Goal: Transaction & Acquisition: Purchase product/service

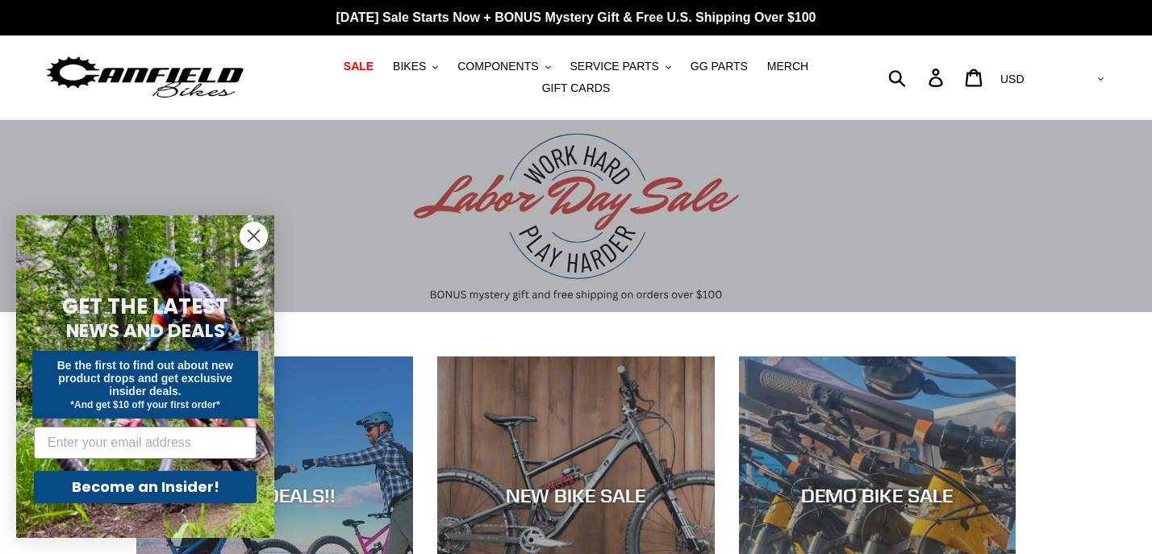
click at [253, 238] on circle "Close dialog" at bounding box center [253, 236] width 27 height 27
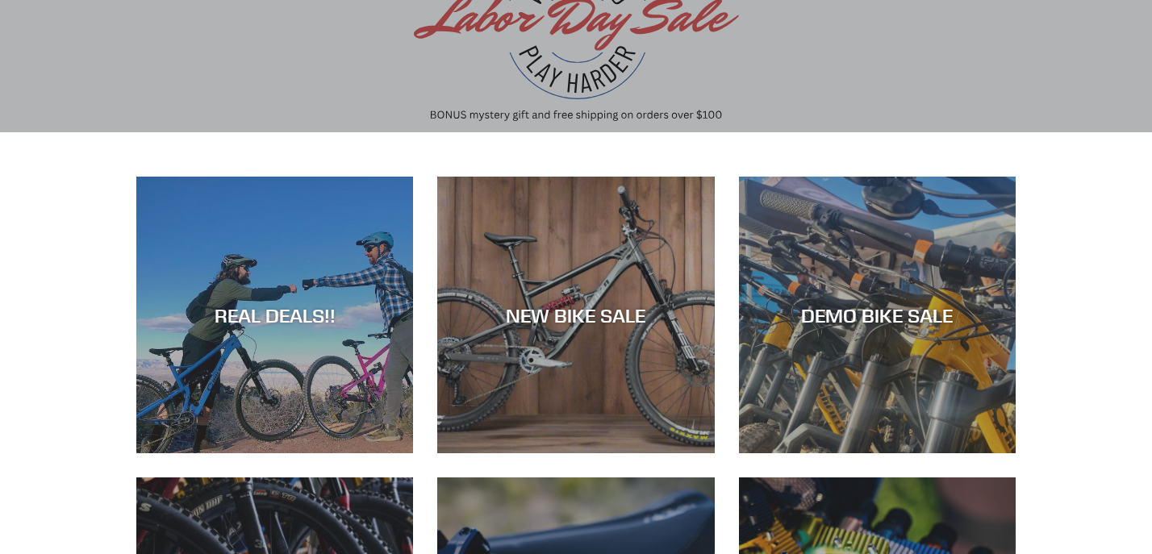
scroll to position [187, 0]
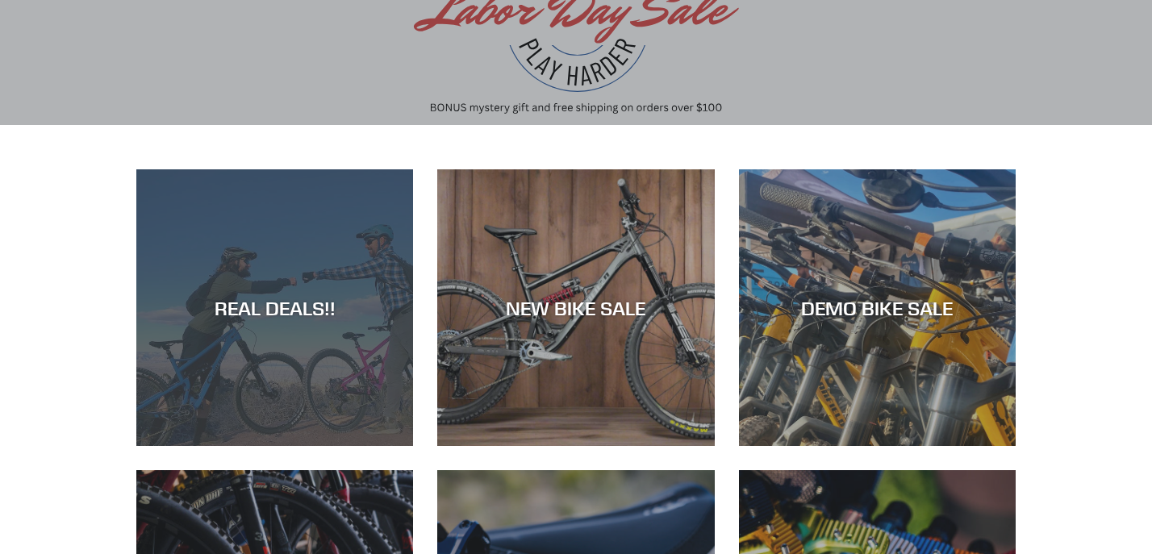
click at [290, 446] on div "REAL DEALS!!" at bounding box center [274, 446] width 277 height 0
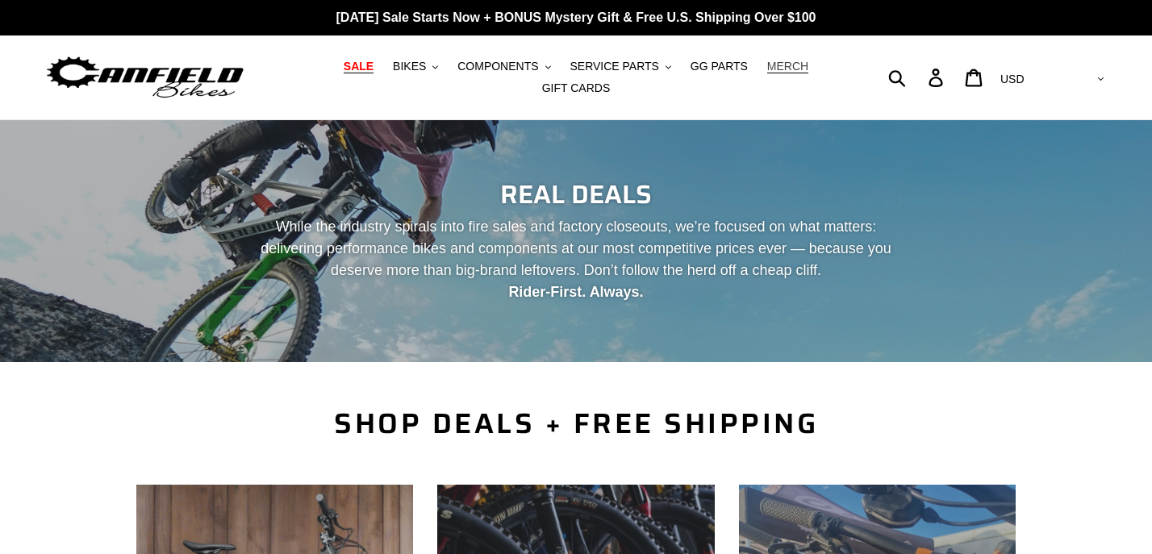
click at [776, 68] on span "MERCH" at bounding box center [787, 67] width 41 height 14
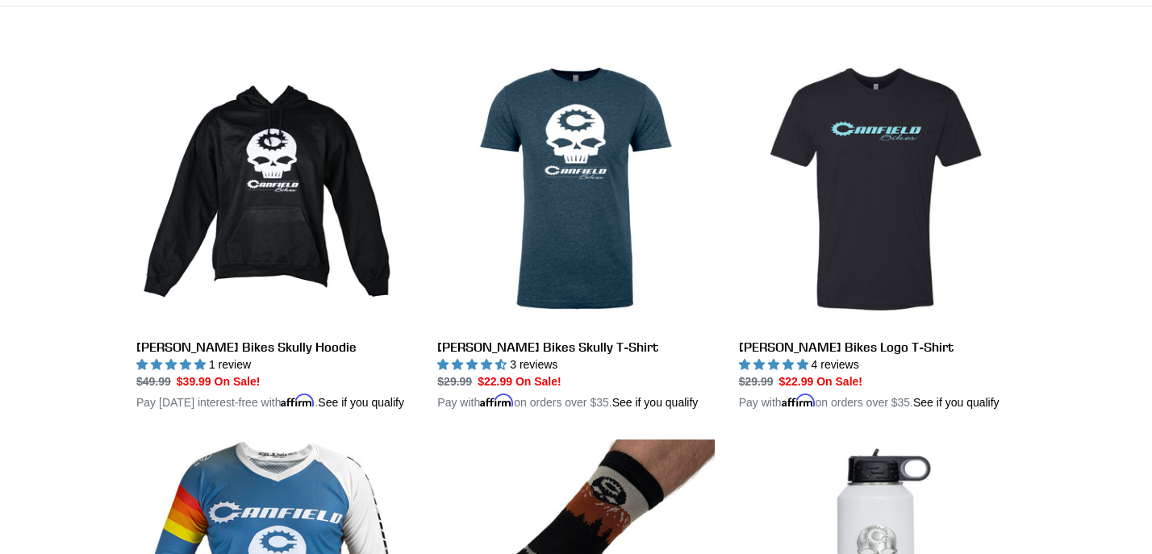
scroll to position [424, 0]
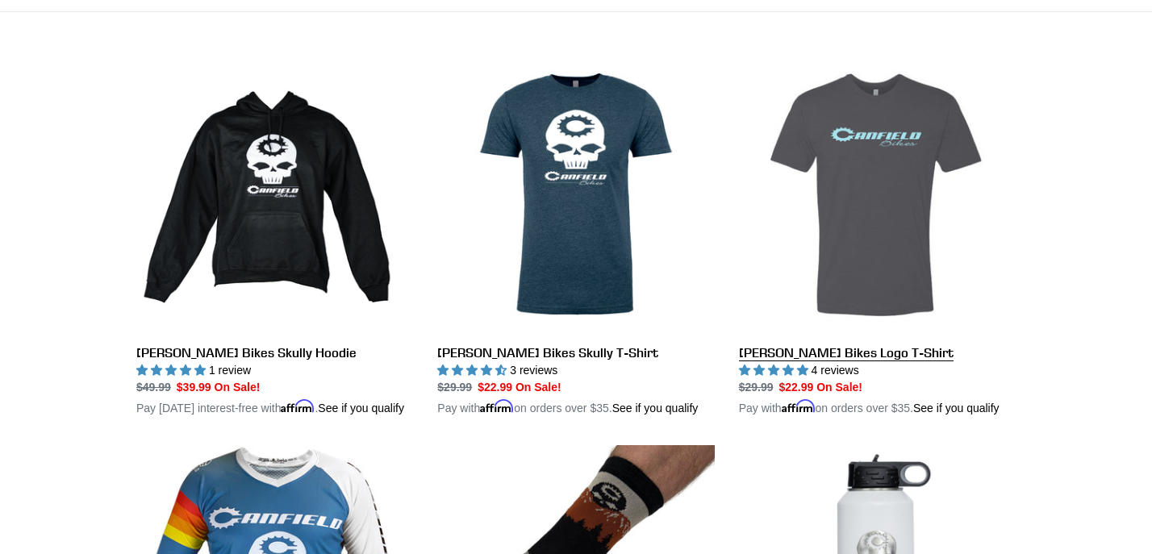
click at [769, 355] on link "[PERSON_NAME] Bikes Logo T-Shirt" at bounding box center [877, 236] width 277 height 361
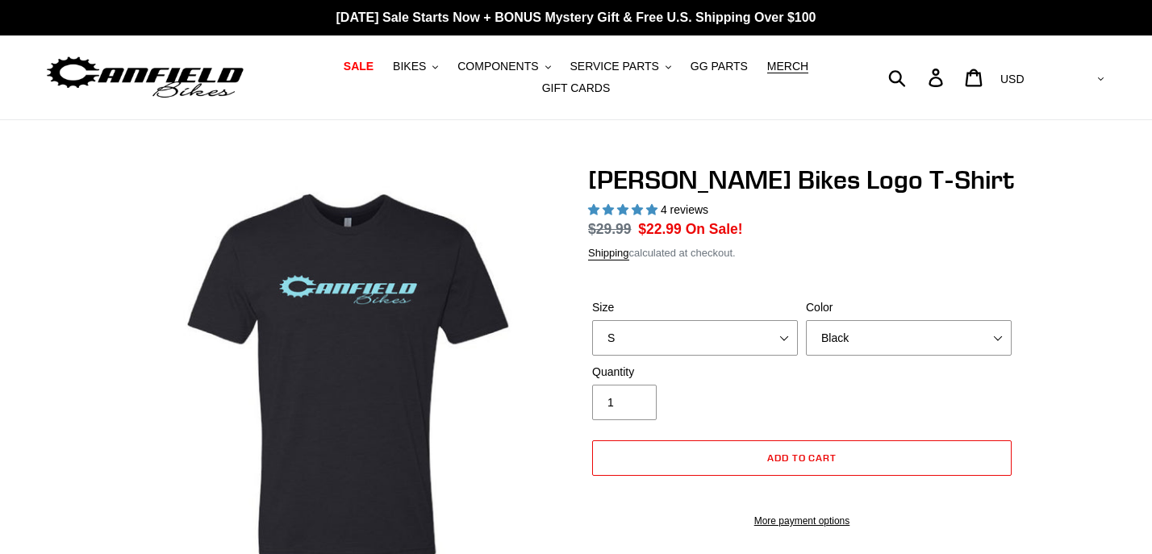
select select "highest-rating"
select select "XL pre-order ETA [DATE]"
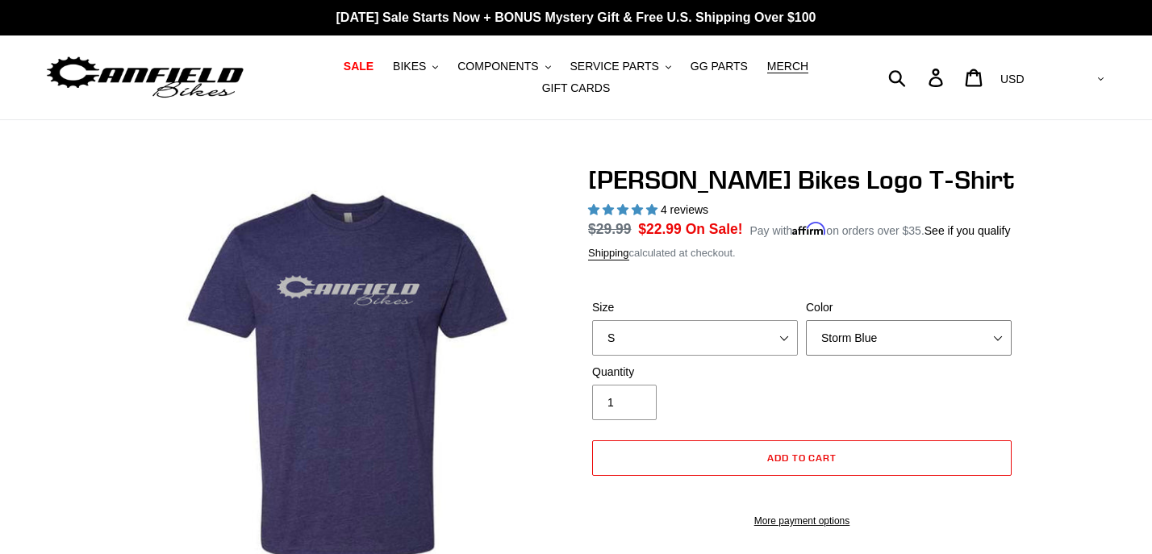
select select "Black"
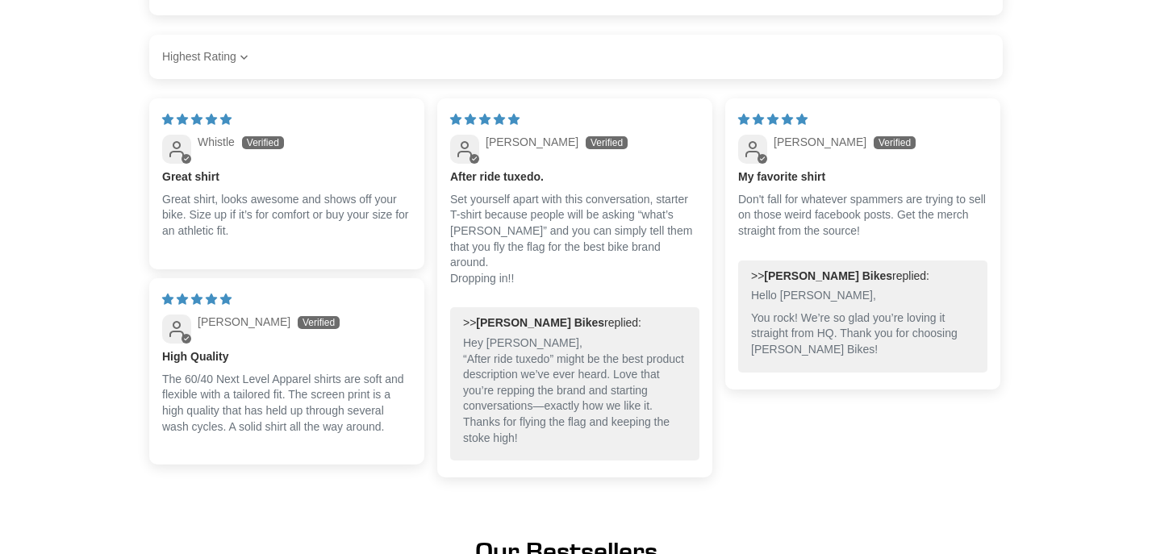
scroll to position [976, 0]
